Goal: Information Seeking & Learning: Learn about a topic

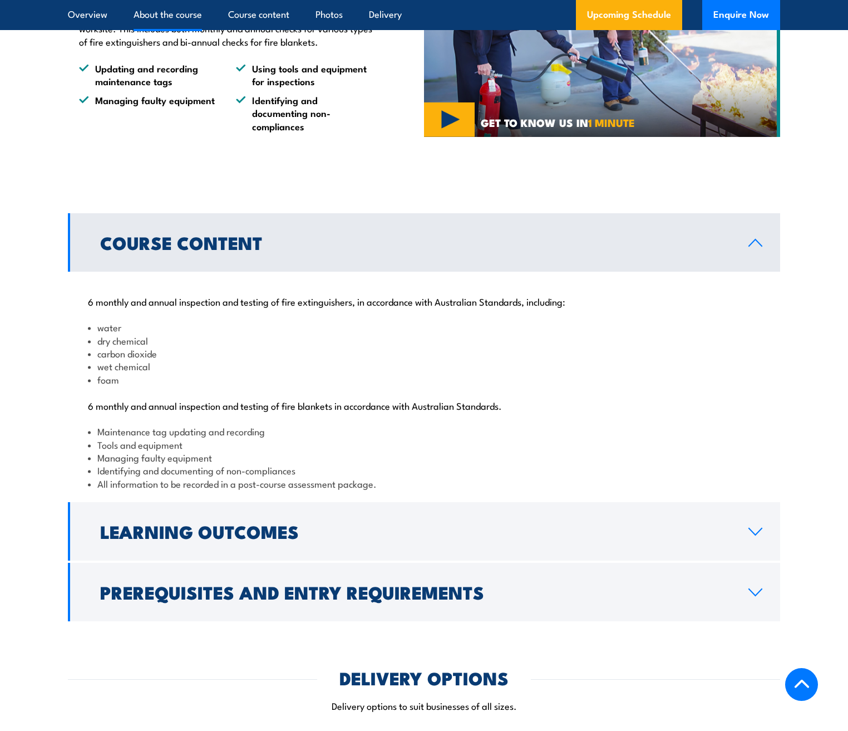
scroll to position [1034, 0]
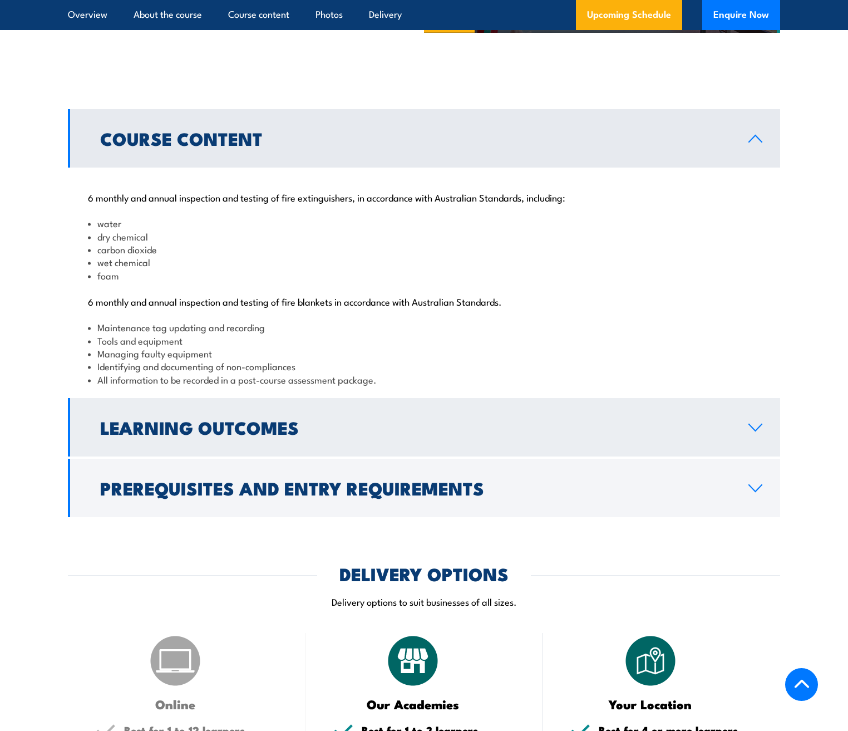
click at [231, 435] on h2 "Learning Outcomes" at bounding box center [415, 427] width 631 height 16
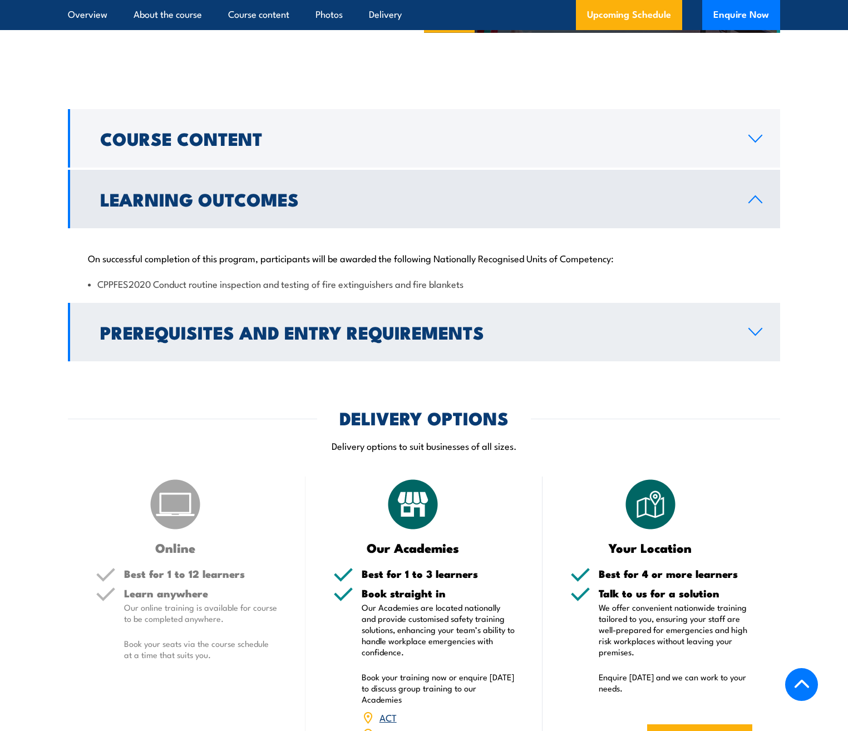
click at [213, 340] on h2 "Prerequisites and Entry Requirements" at bounding box center [415, 332] width 631 height 16
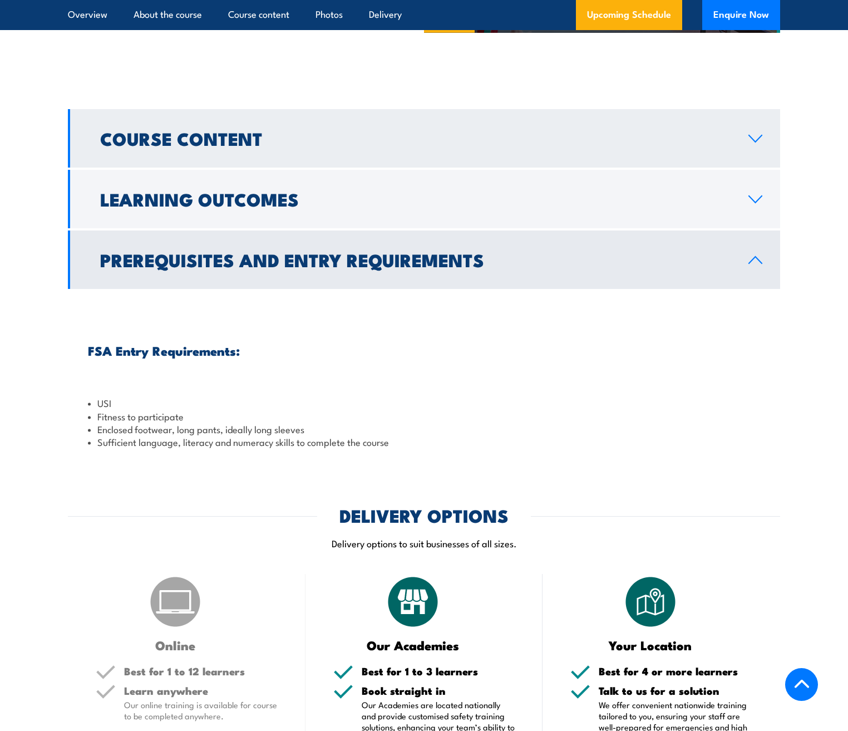
click at [228, 168] on link "Course Content" at bounding box center [424, 138] width 712 height 58
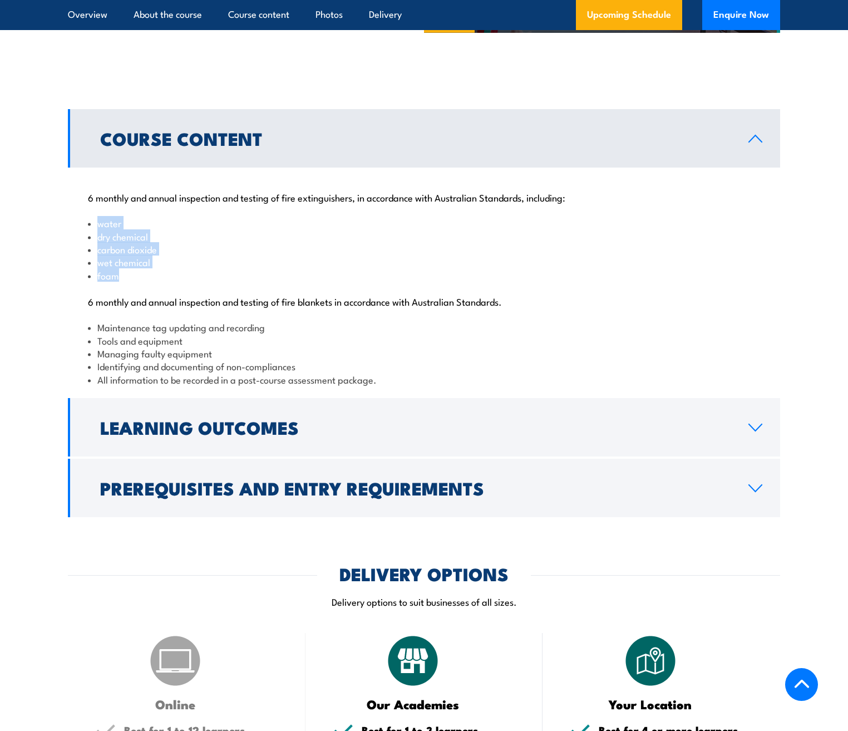
drag, startPoint x: 95, startPoint y: 247, endPoint x: 163, endPoint y: 309, distance: 92.6
click at [163, 282] on ul "water dry chemical carbon dioxide wet chemical foam" at bounding box center [424, 249] width 672 height 65
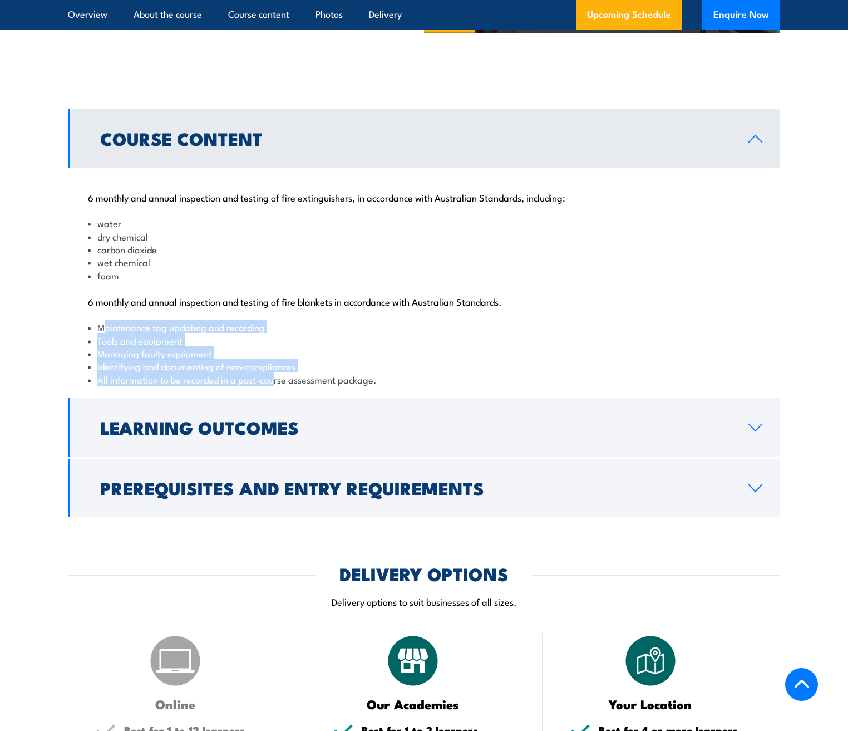
drag, startPoint x: 101, startPoint y: 354, endPoint x: 276, endPoint y: 412, distance: 183.8
click at [276, 386] on ul "Maintenance tag updating and recording Tools and equipment Managing faulty equi…" at bounding box center [424, 353] width 672 height 65
click at [353, 386] on li "All information to be recorded in a post-course assessment package." at bounding box center [424, 379] width 672 height 13
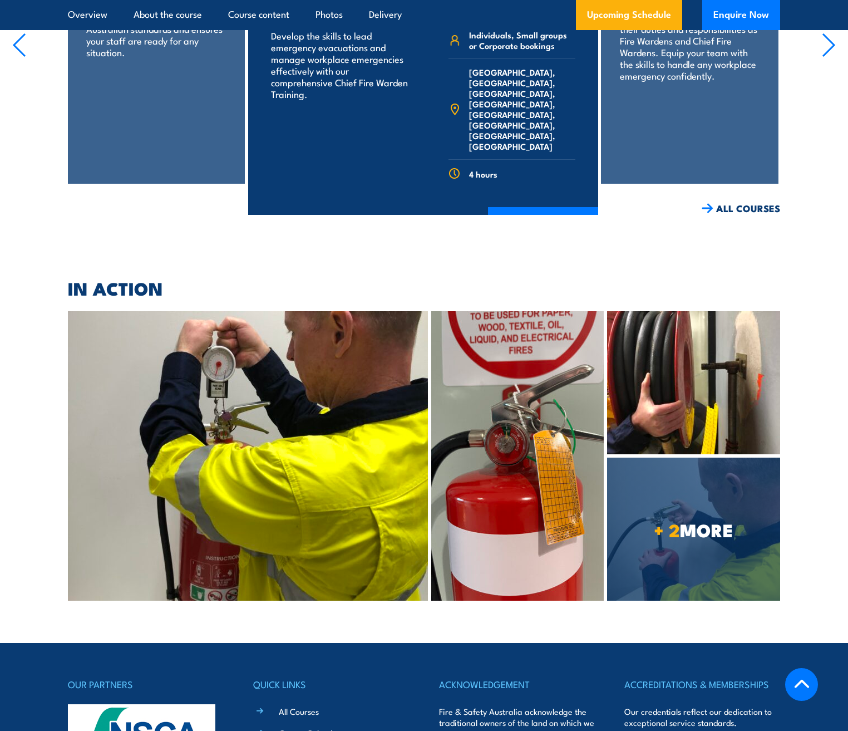
scroll to position [3675, 0]
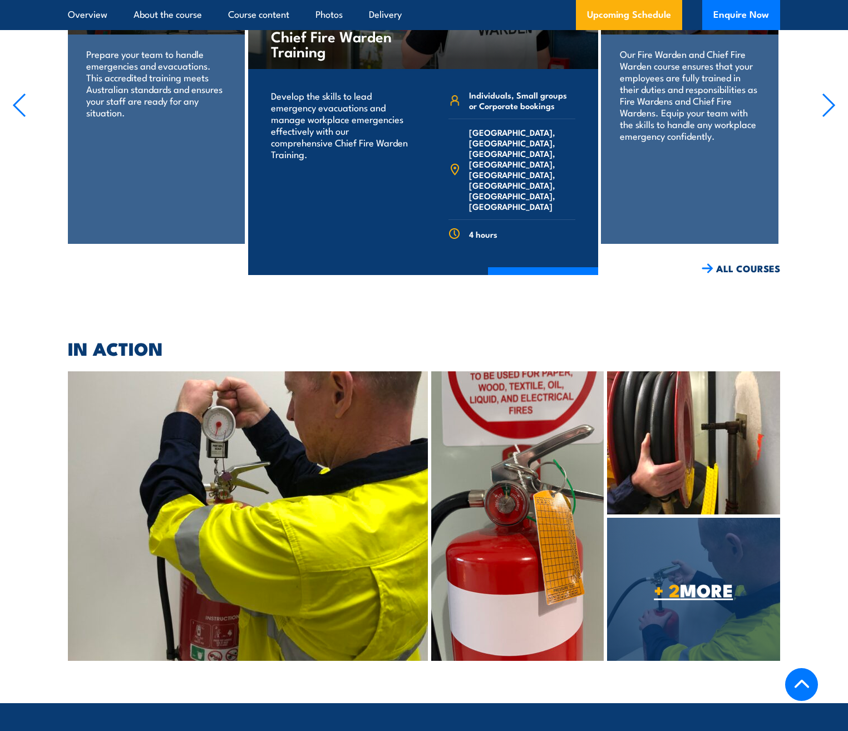
click at [716, 582] on span "+ 2 MORE" at bounding box center [693, 590] width 173 height 16
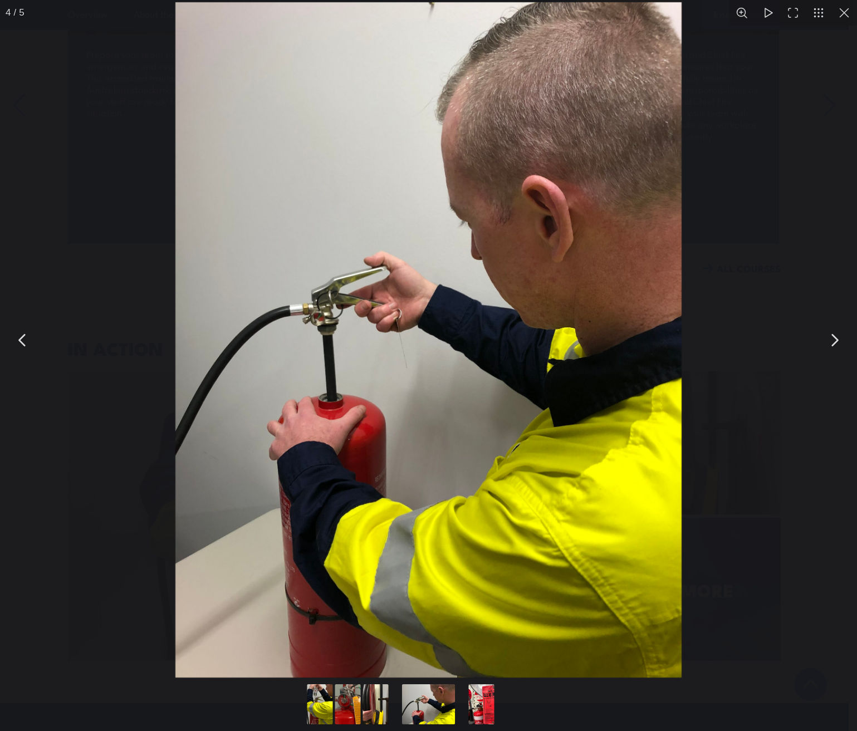
click at [837, 346] on button "You can close this modal content with the ESC key" at bounding box center [834, 340] width 28 height 28
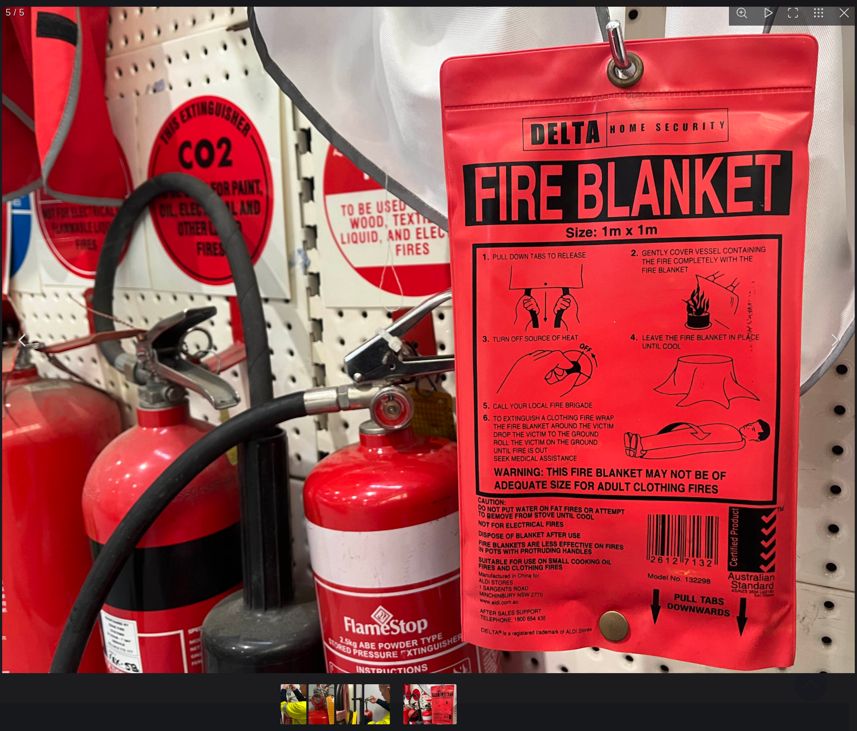
click at [837, 343] on button "You can close this modal content with the ESC key" at bounding box center [834, 340] width 28 height 28
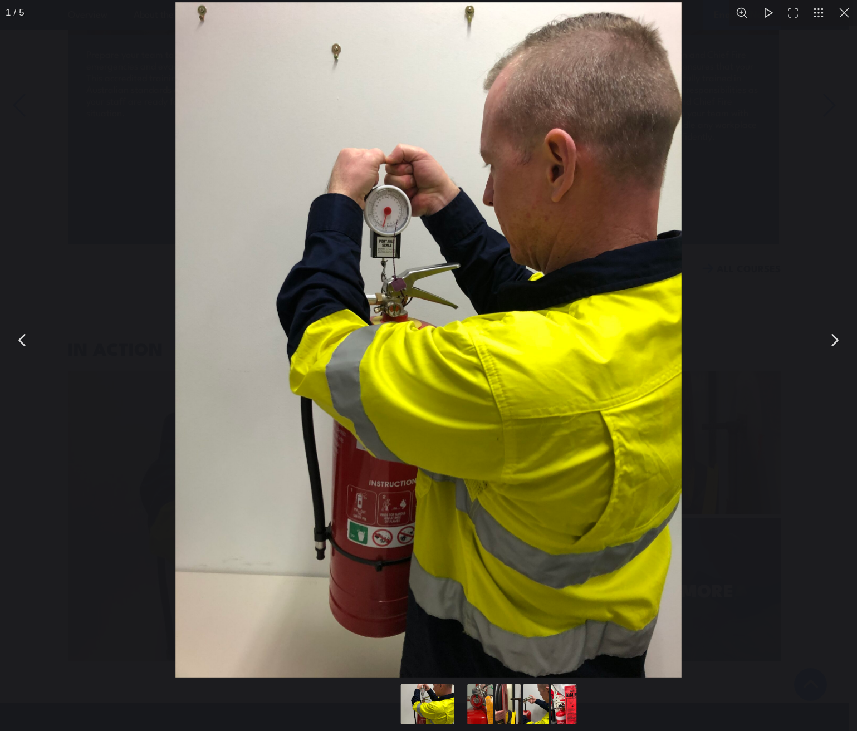
click at [837, 343] on button "You can close this modal content with the ESC key" at bounding box center [834, 340] width 28 height 28
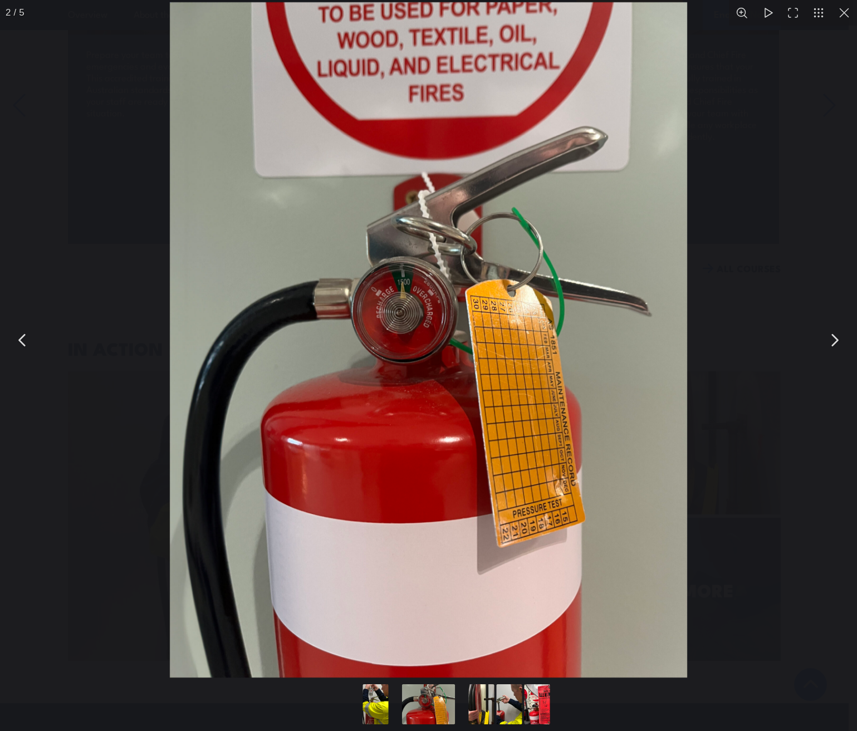
click at [837, 340] on button "You can close this modal content with the ESC key" at bounding box center [834, 340] width 28 height 28
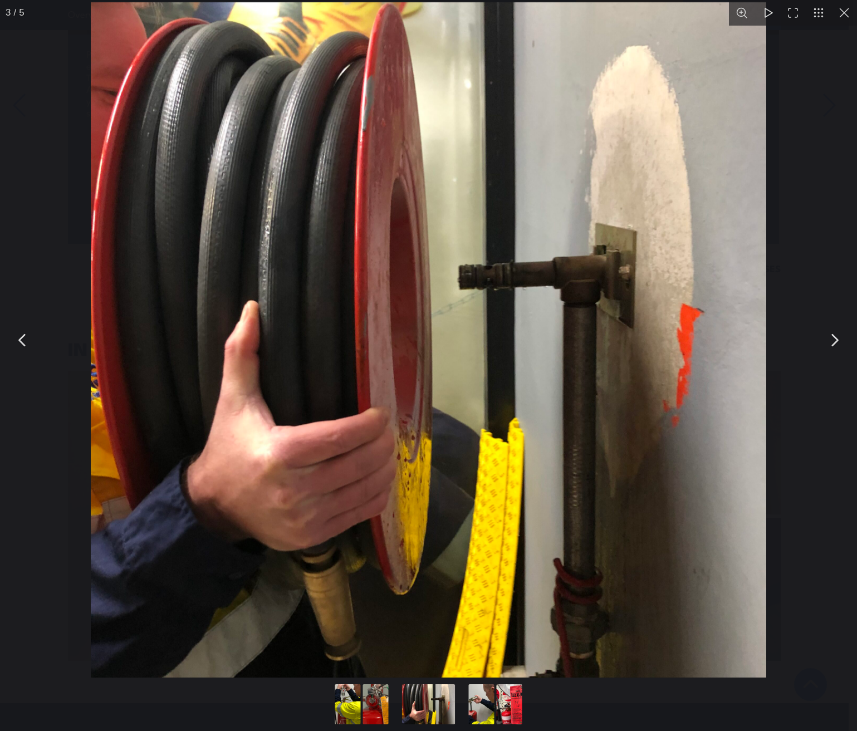
click at [837, 340] on button "You can close this modal content with the ESC key" at bounding box center [834, 340] width 28 height 28
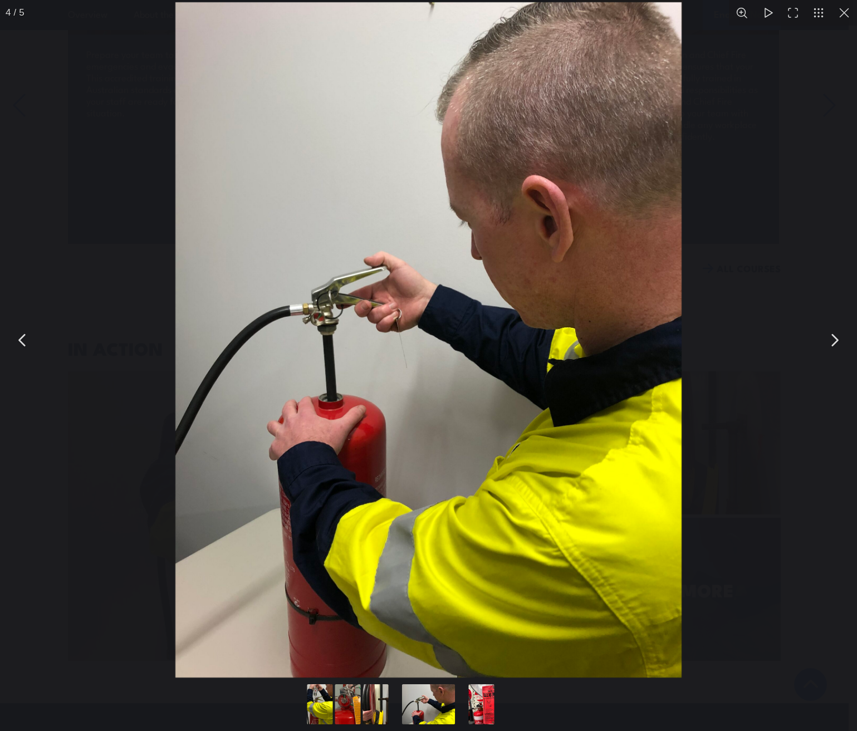
click at [848, 17] on button "You can close this modal content with the ESC key" at bounding box center [844, 13] width 26 height 26
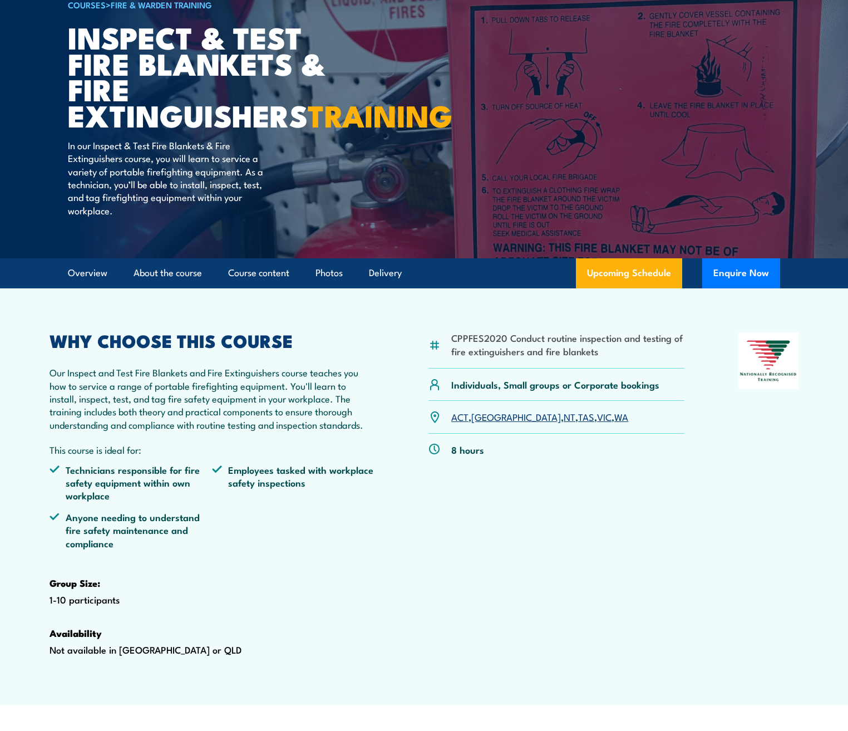
scroll to position [174, 0]
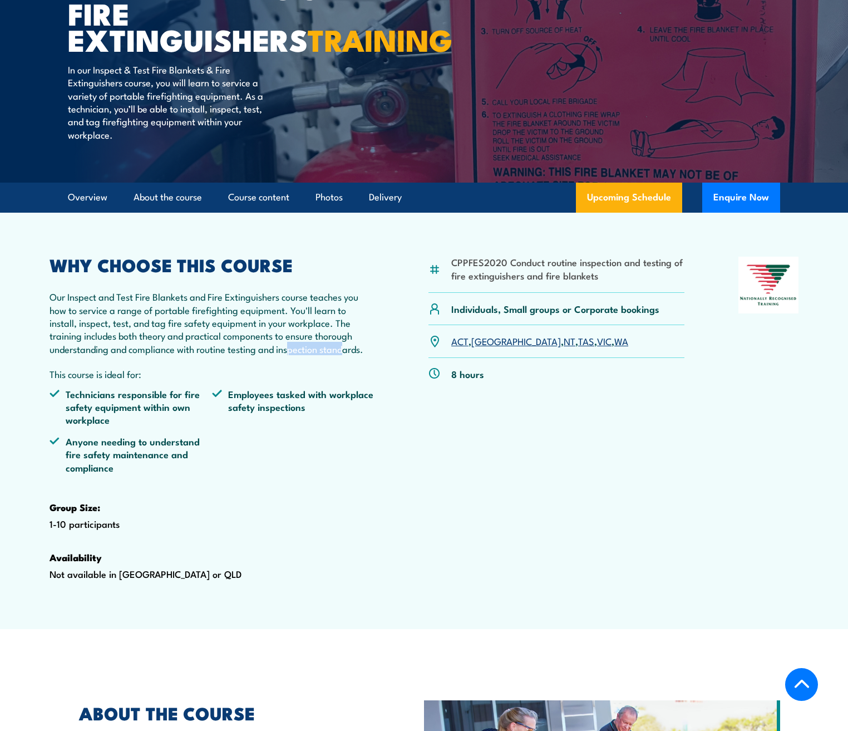
drag, startPoint x: 325, startPoint y: 370, endPoint x: 363, endPoint y: 376, distance: 38.9
click at [355, 355] on p "Our Inspect and Test Fire Blankets and Fire Extinguishers course teaches you ho…" at bounding box center [212, 322] width 325 height 65
click at [338, 410] on li "Employees tasked with workplace safety inspections" at bounding box center [293, 406] width 163 height 39
click at [231, 212] on link "Course content" at bounding box center [258, 198] width 61 height 30
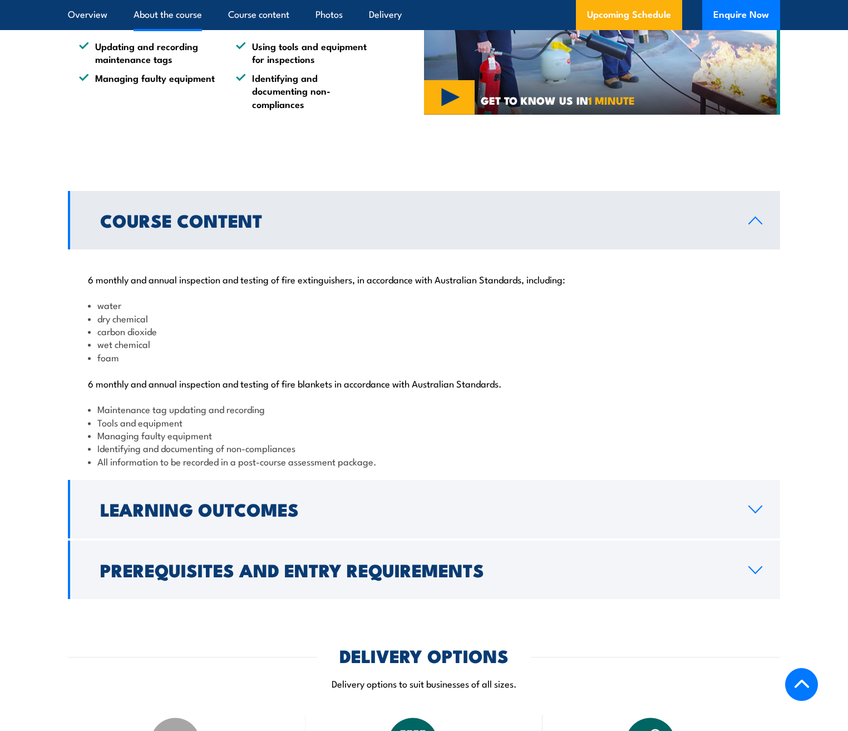
scroll to position [1104, 0]
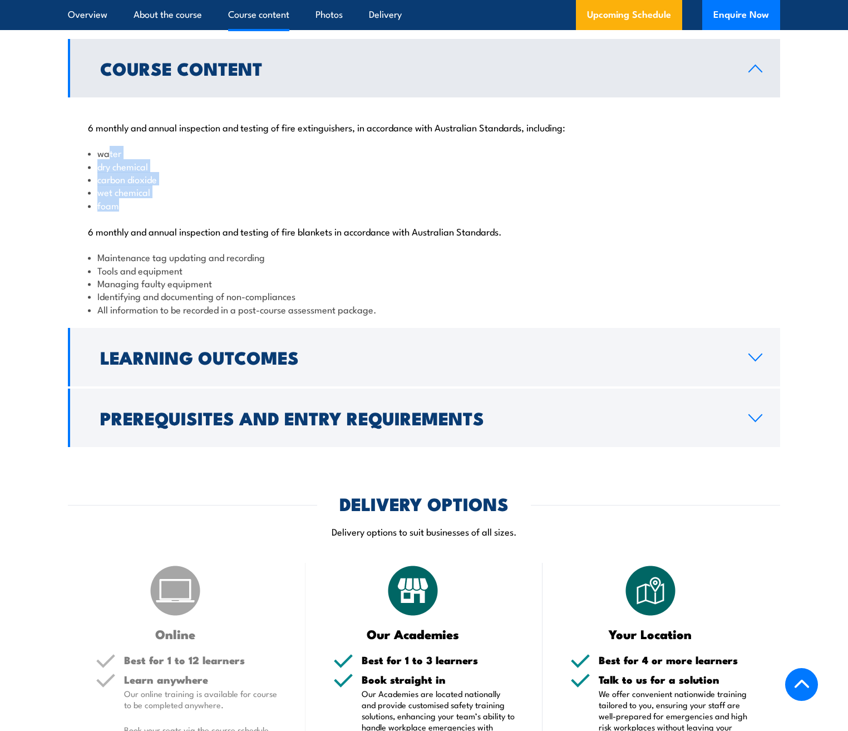
drag, startPoint x: 131, startPoint y: 220, endPoint x: 151, endPoint y: 250, distance: 36.6
click at [149, 245] on div "6 monthly and annual inspection and testing of fire extinguishers, in accordanc…" at bounding box center [424, 211] width 712 height 228
drag, startPoint x: 137, startPoint y: 281, endPoint x: 175, endPoint y: 312, distance: 49.5
click at [175, 312] on div "6 monthly and annual inspection and testing of fire extinguishers, in accordanc…" at bounding box center [424, 211] width 712 height 228
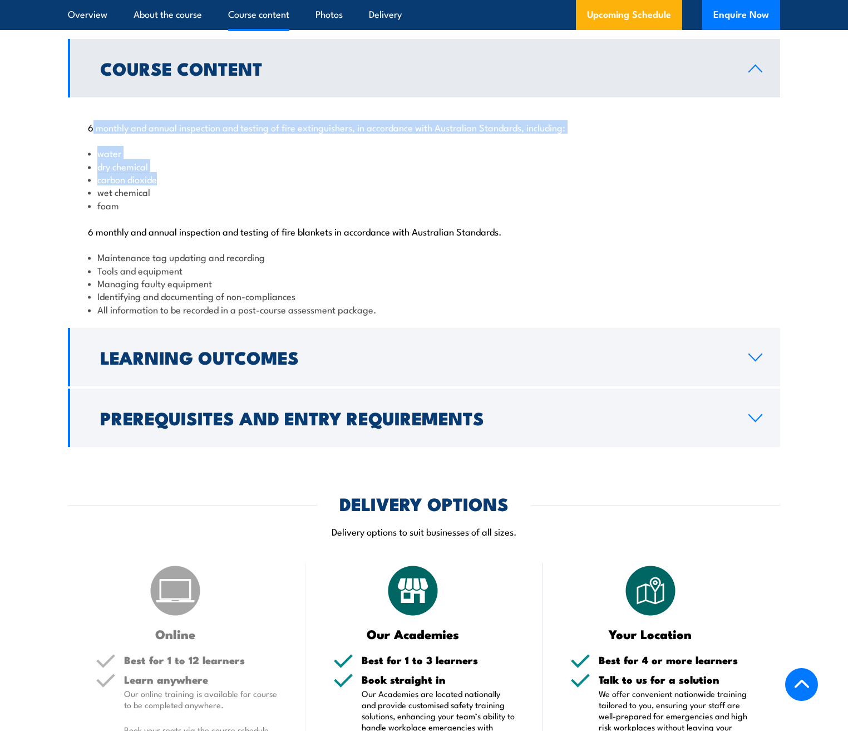
drag, startPoint x: 93, startPoint y: 156, endPoint x: 204, endPoint y: 207, distance: 122.3
click at [210, 206] on div "6 monthly and annual inspection and testing of fire extinguishers, in accordanc…" at bounding box center [424, 211] width 712 height 228
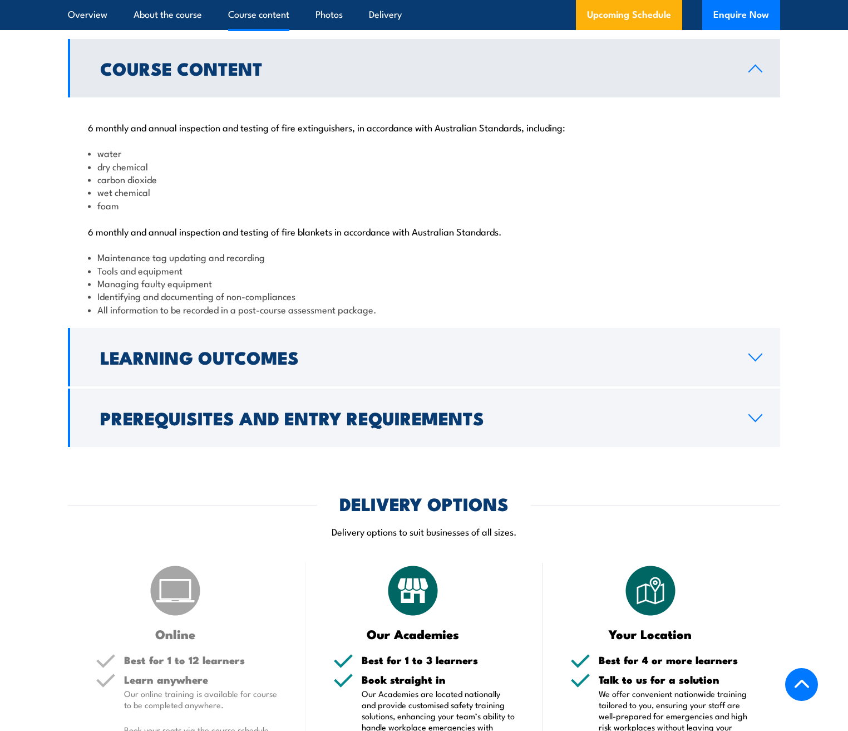
click at [173, 198] on li "wet chemical" at bounding box center [424, 191] width 672 height 13
drag, startPoint x: 284, startPoint y: 160, endPoint x: 593, endPoint y: 155, distance: 309.5
click at [593, 132] on p "6 monthly and annual inspection and testing of fire extinguishers, in accordanc…" at bounding box center [424, 126] width 672 height 11
drag, startPoint x: 98, startPoint y: 179, endPoint x: 190, endPoint y: 242, distance: 111.0
click at [190, 241] on div "6 monthly and annual inspection and testing of fire extinguishers, in accordanc…" at bounding box center [424, 211] width 712 height 228
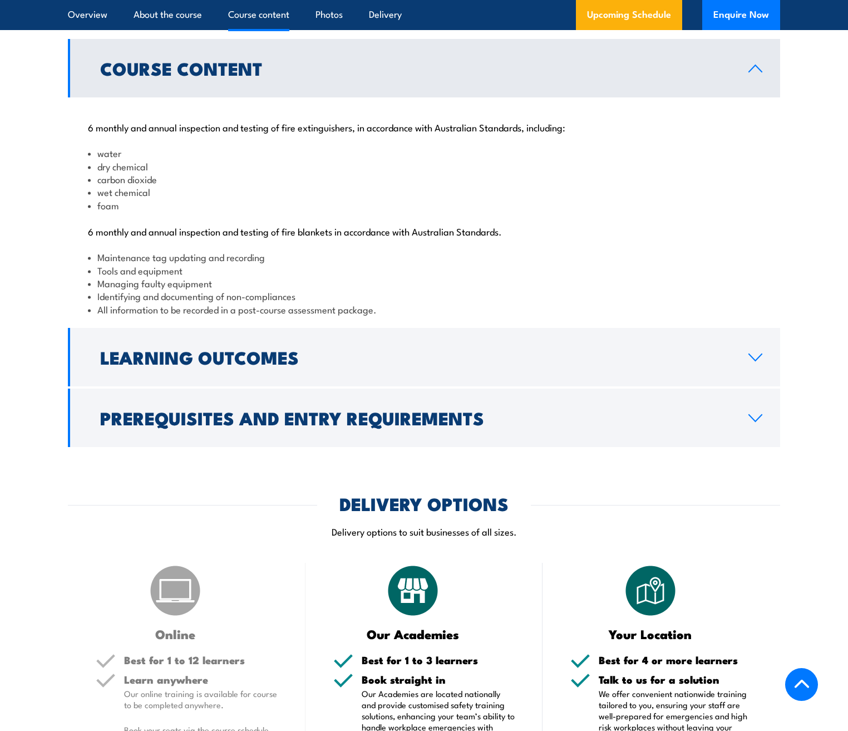
click at [183, 274] on div "6 monthly and annual inspection and testing of fire extinguishers, in accordanc…" at bounding box center [424, 211] width 712 height 228
drag, startPoint x: 87, startPoint y: 261, endPoint x: 523, endPoint y: 267, distance: 436.4
click at [517, 268] on div "6 monthly and annual inspection and testing of fire extinguishers, in accordanc…" at bounding box center [424, 211] width 712 height 228
click at [523, 267] on div "6 monthly and annual inspection and testing of fire extinguishers, in accordanc…" at bounding box center [424, 211] width 712 height 228
drag, startPoint x: 104, startPoint y: 287, endPoint x: 325, endPoint y: 313, distance: 222.5
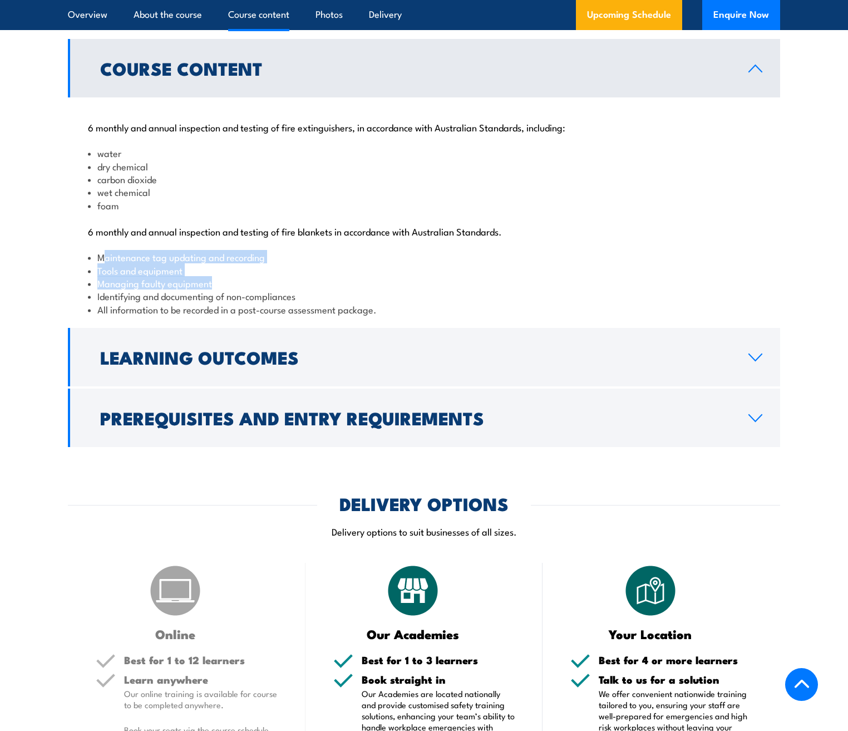
click at [323, 313] on ul "Maintenance tag updating and recording Tools and equipment Managing faulty equi…" at bounding box center [424, 282] width 672 height 65
click at [335, 302] on li "Identifying and documenting of non-compliances" at bounding box center [424, 295] width 672 height 13
drag, startPoint x: 98, startPoint y: 298, endPoint x: 235, endPoint y: 298, distance: 136.9
click at [235, 277] on li "Tools and equipment" at bounding box center [424, 270] width 672 height 13
drag, startPoint x: 125, startPoint y: 315, endPoint x: 207, endPoint y: 319, distance: 81.4
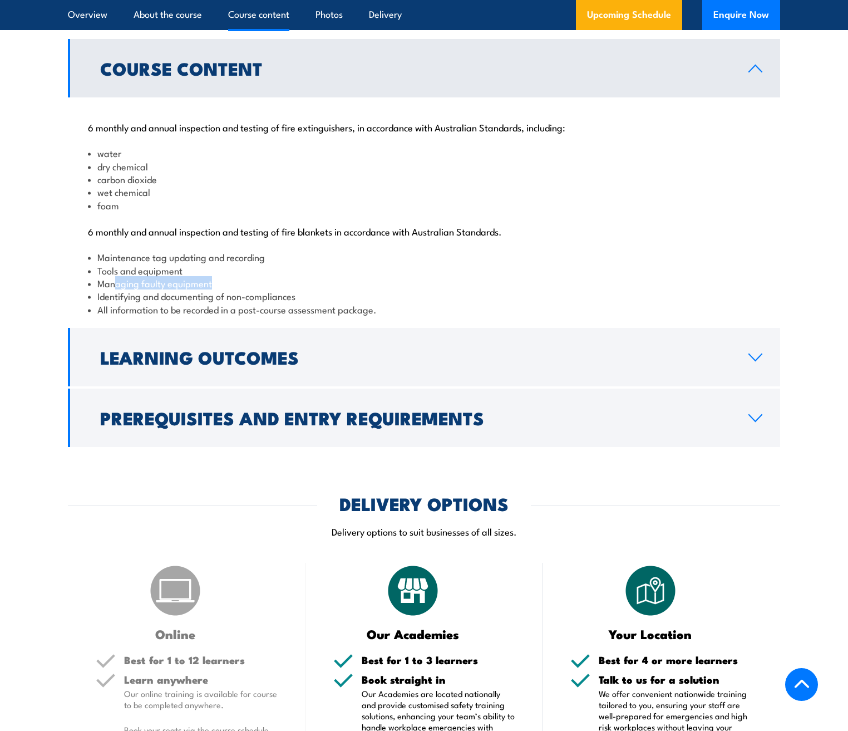
click at [233, 289] on li "Managing faulty equipment" at bounding box center [424, 283] width 672 height 13
drag, startPoint x: 117, startPoint y: 328, endPoint x: 354, endPoint y: 325, distance: 236.6
click at [342, 302] on li "Identifying and documenting of non-compliances" at bounding box center [424, 295] width 672 height 13
drag, startPoint x: 112, startPoint y: 335, endPoint x: 420, endPoint y: 335, distance: 308.4
click at [412, 316] on li "All information to be recorded in a post-course assessment package." at bounding box center [424, 309] width 672 height 13
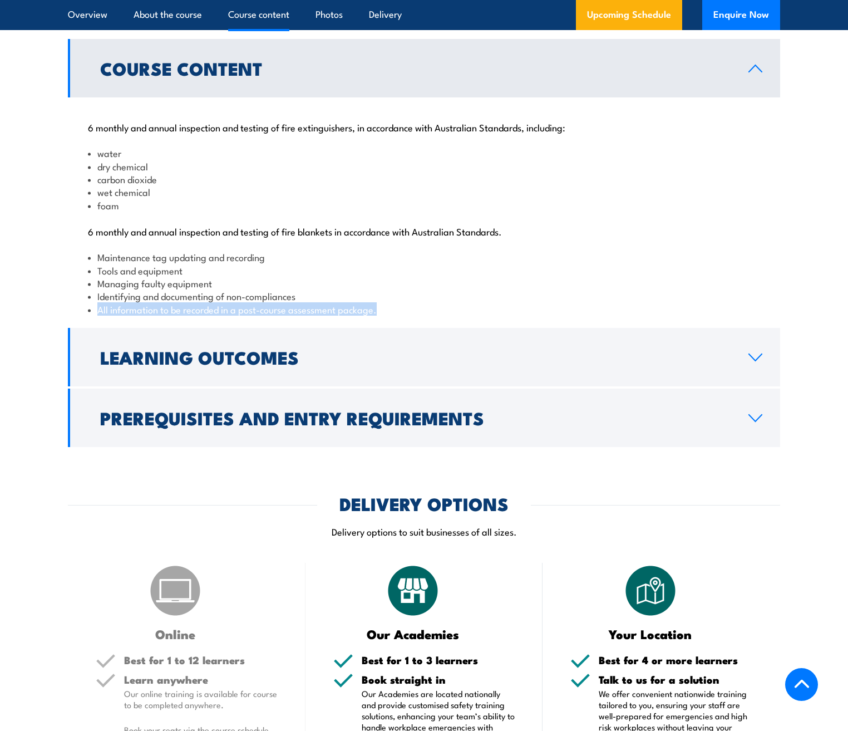
click at [421, 316] on li "All information to be recorded in a post-course assessment package." at bounding box center [424, 309] width 672 height 13
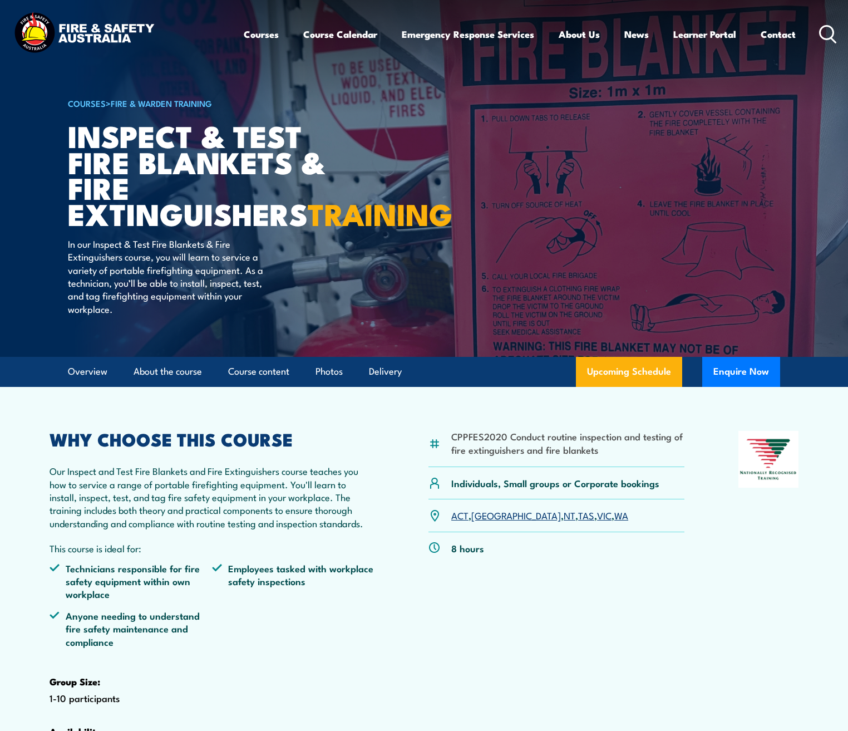
scroll to position [775, 0]
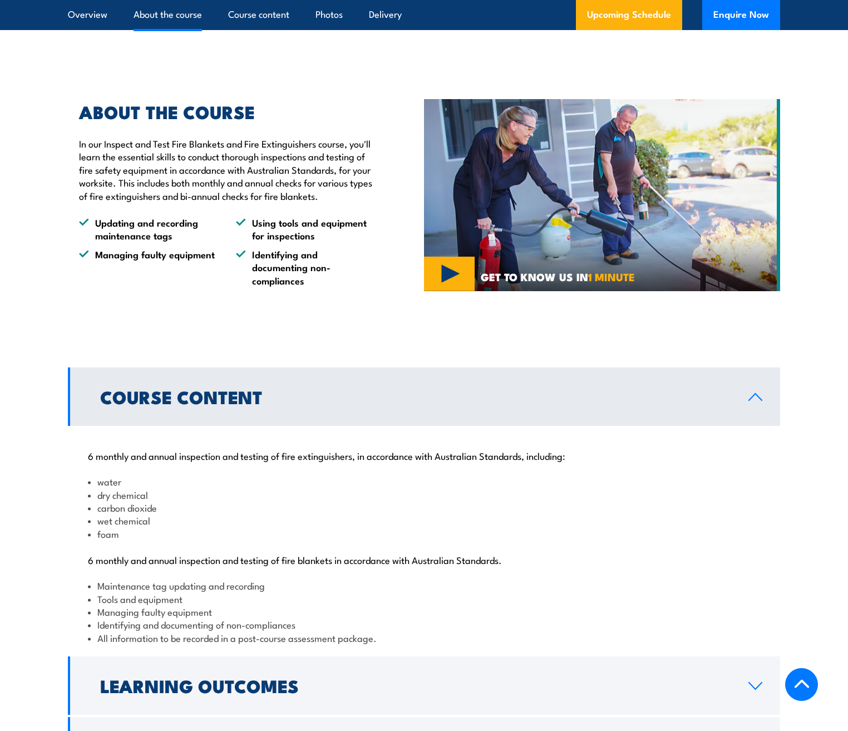
scroll to position [3675, 0]
